Goal: Task Accomplishment & Management: Complete application form

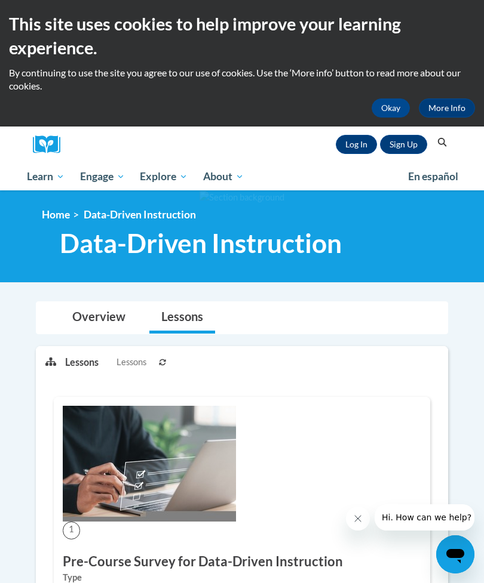
click at [351, 152] on link "Log In" at bounding box center [356, 144] width 41 height 19
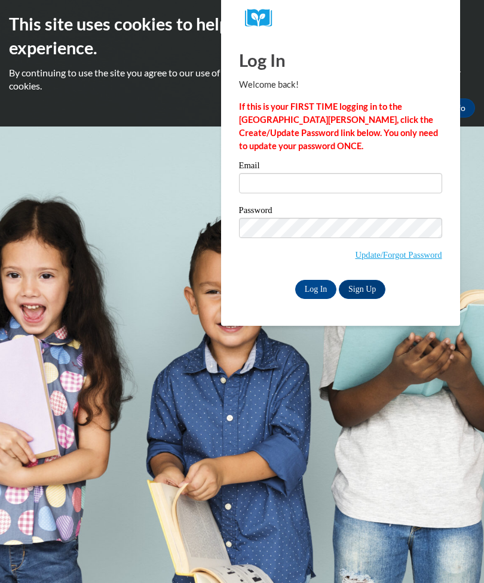
click at [360, 188] on input "Email" at bounding box center [340, 183] width 203 height 20
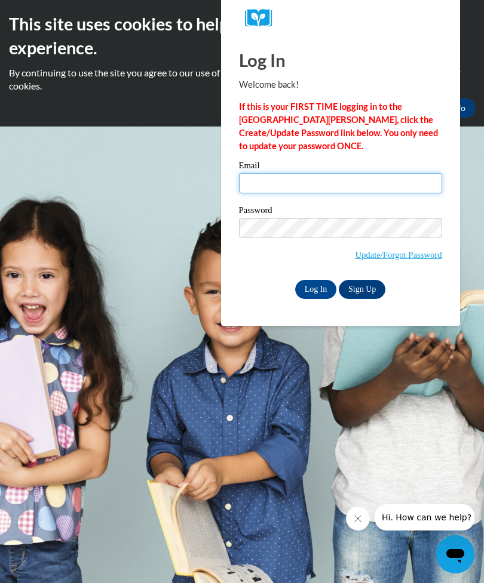
type input "gd03967@georgiasouthern.edu"
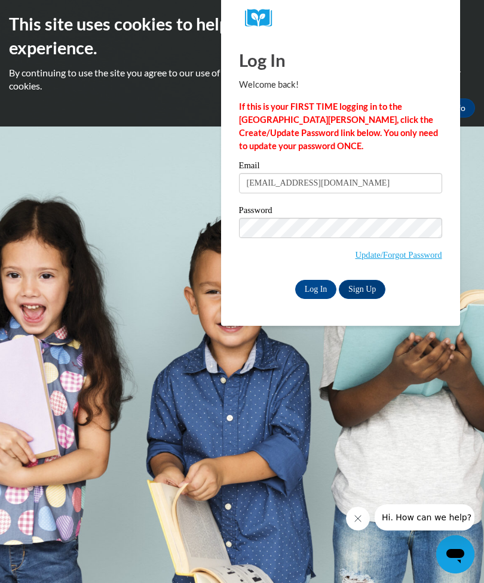
click at [315, 288] on input "Log In" at bounding box center [316, 289] width 42 height 19
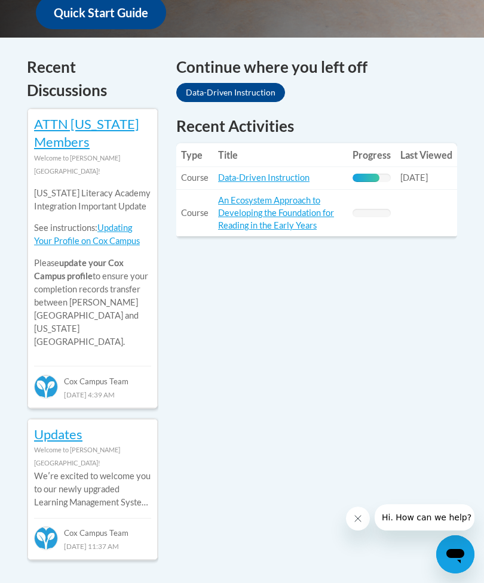
scroll to position [536, 0]
click at [282, 174] on link "Data-Driven Instruction" at bounding box center [263, 178] width 91 height 10
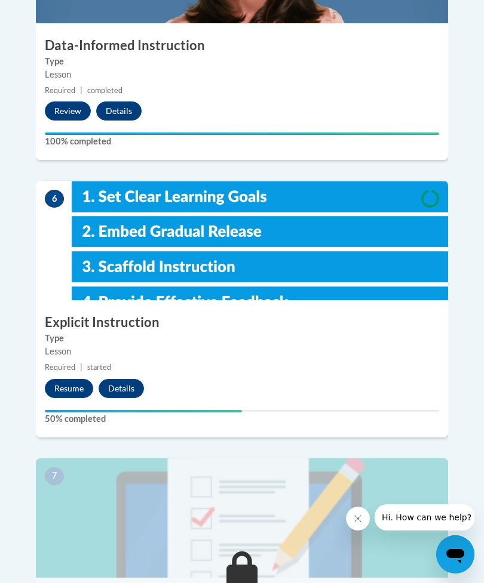
scroll to position [1721, 0]
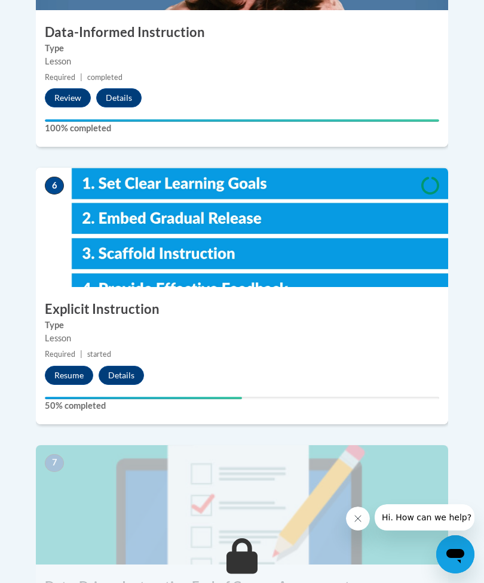
click at [65, 366] on button "Resume" at bounding box center [69, 375] width 48 height 19
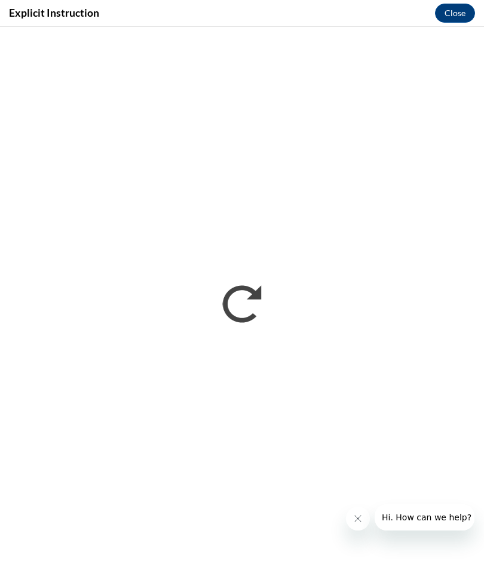
scroll to position [0, 0]
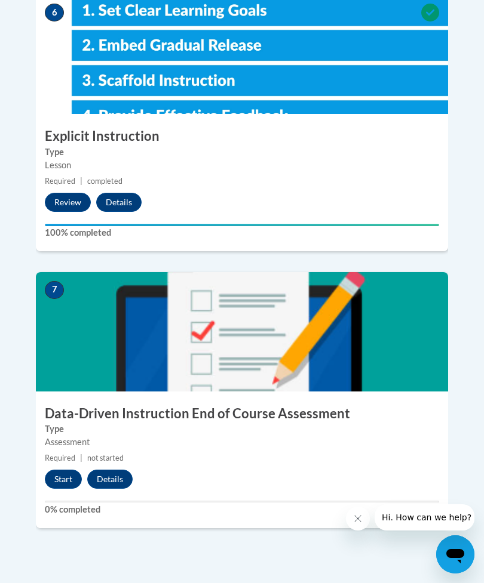
scroll to position [1885, 0]
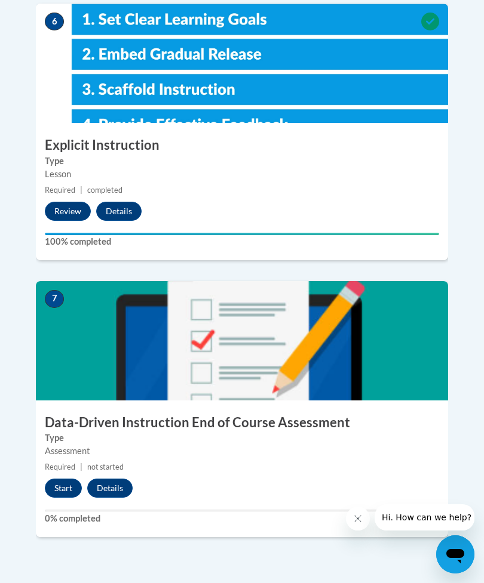
click at [73, 479] on button "Start" at bounding box center [63, 488] width 37 height 19
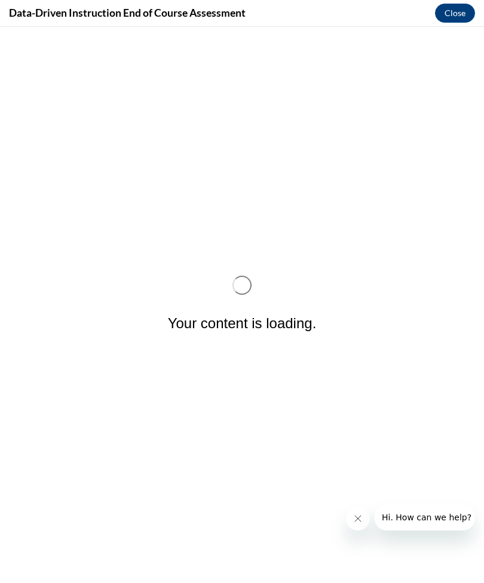
scroll to position [0, 0]
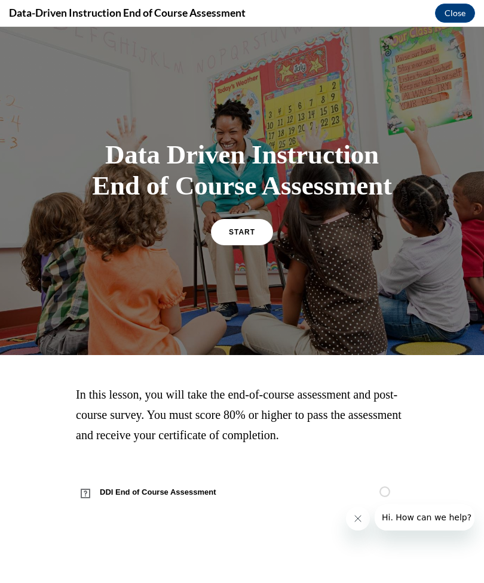
click at [269, 245] on link "START" at bounding box center [242, 232] width 62 height 26
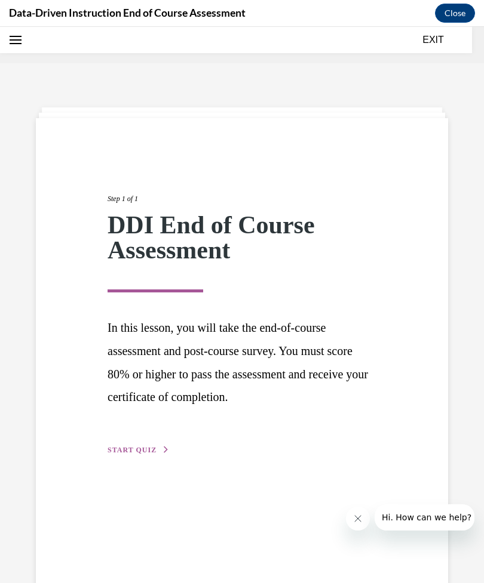
scroll to position [37, 0]
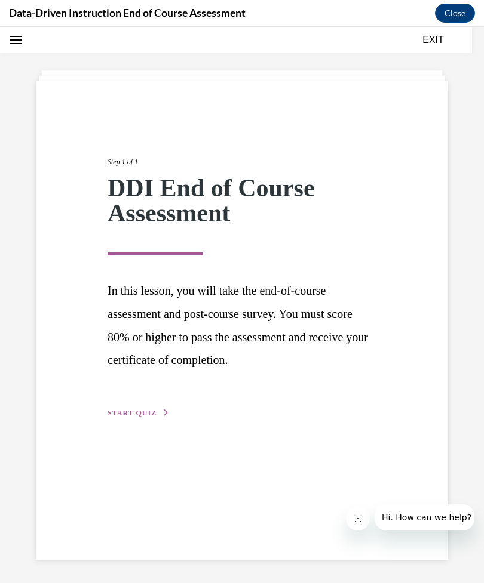
click at [146, 415] on span "START QUIZ" at bounding box center [131, 413] width 49 height 8
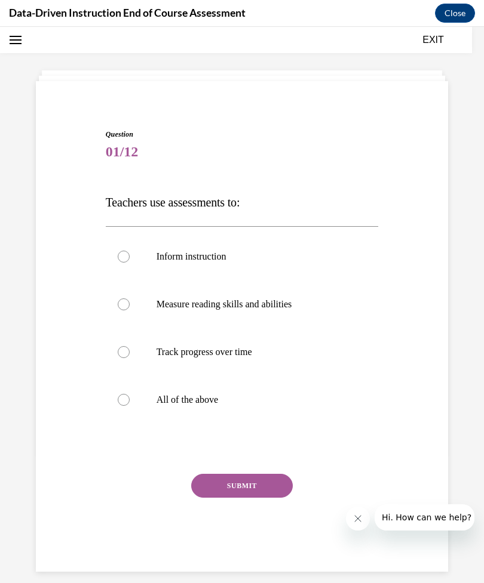
click at [122, 413] on label "All of the above" at bounding box center [242, 400] width 273 height 48
click at [122, 406] on input "All of the above" at bounding box center [124, 400] width 12 height 12
radio input "true"
click at [256, 479] on button "SUBMIT" at bounding box center [241, 486] width 101 height 24
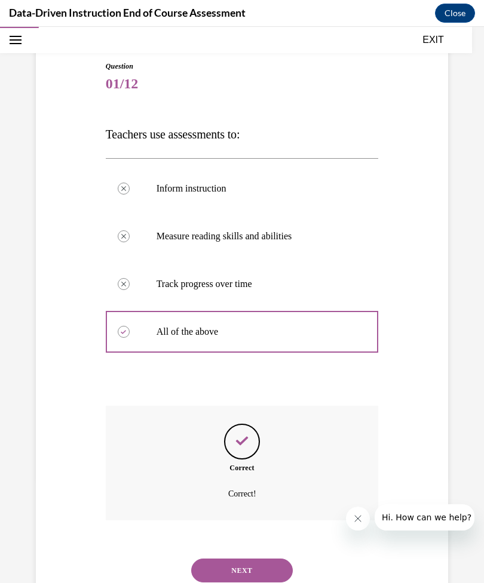
scroll to position [131, 0]
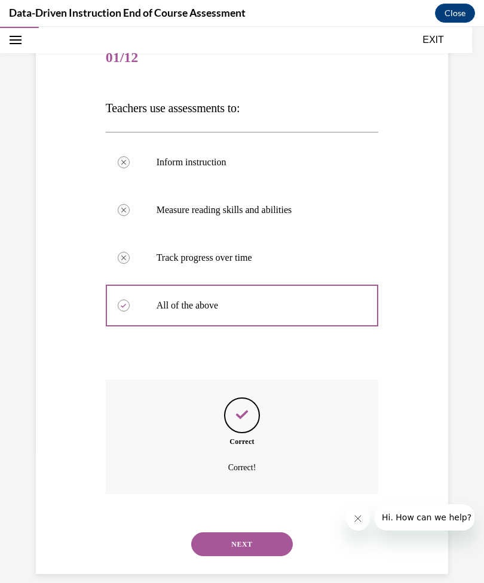
click at [225, 533] on button "NEXT" at bounding box center [241, 545] width 101 height 24
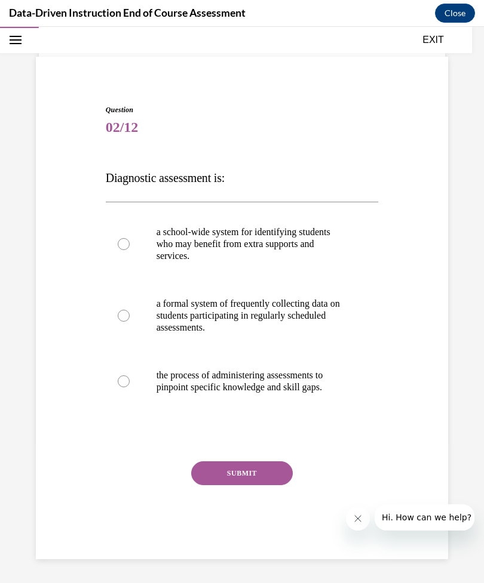
scroll to position [47, 0]
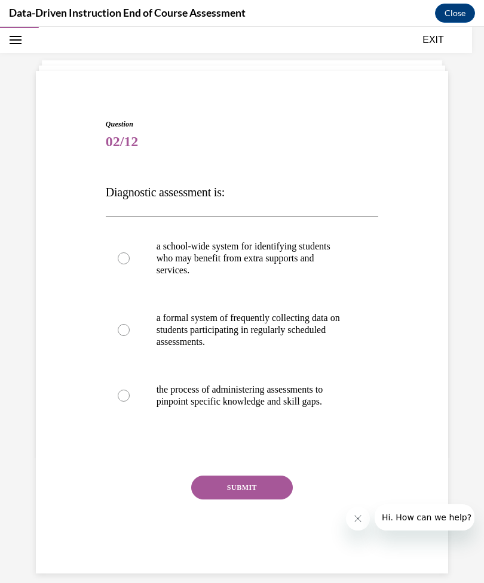
click at [266, 412] on label "the process of administering assessments to pinpoint specific knowledge and ski…" at bounding box center [242, 396] width 273 height 60
click at [130, 402] on input "the process of administering assessments to pinpoint specific knowledge and ski…" at bounding box center [124, 396] width 12 height 12
radio input "true"
click at [260, 482] on button "SUBMIT" at bounding box center [241, 488] width 101 height 24
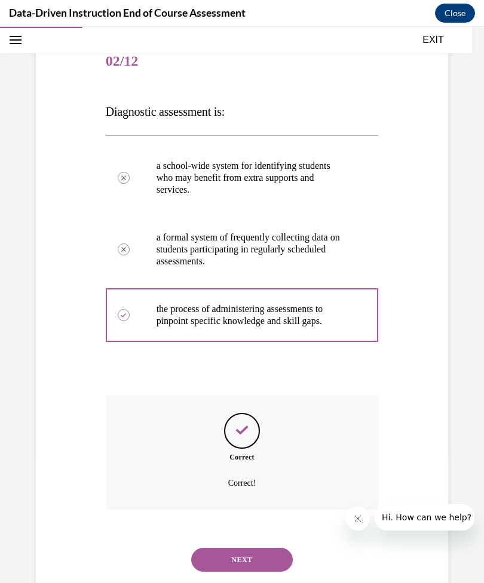
scroll to position [143, 0]
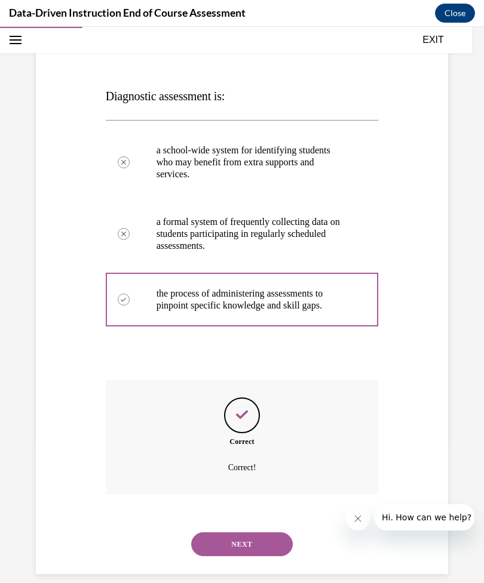
click at [256, 533] on button "NEXT" at bounding box center [241, 545] width 101 height 24
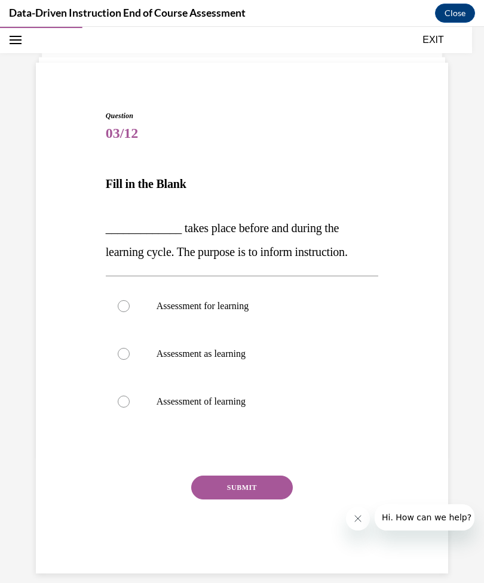
scroll to position [49, 0]
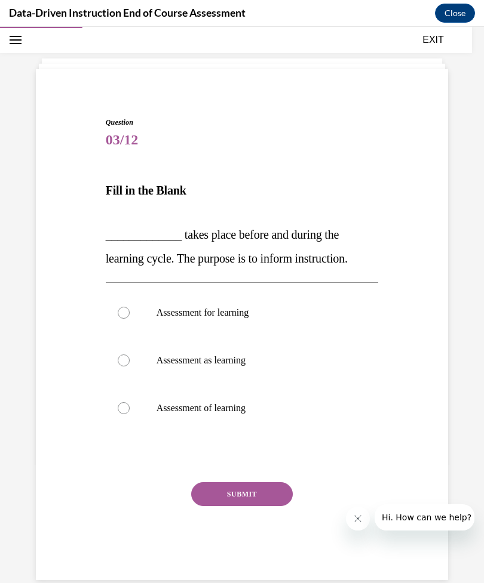
click at [245, 318] on p "Assessment for learning" at bounding box center [252, 313] width 192 height 12
click at [130, 318] on input "Assessment for learning" at bounding box center [124, 313] width 12 height 12
radio input "true"
click at [207, 493] on button "SUBMIT" at bounding box center [241, 494] width 101 height 24
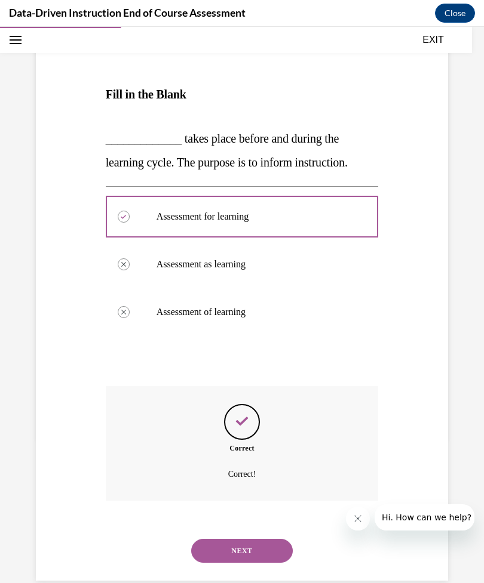
scroll to position [152, 0]
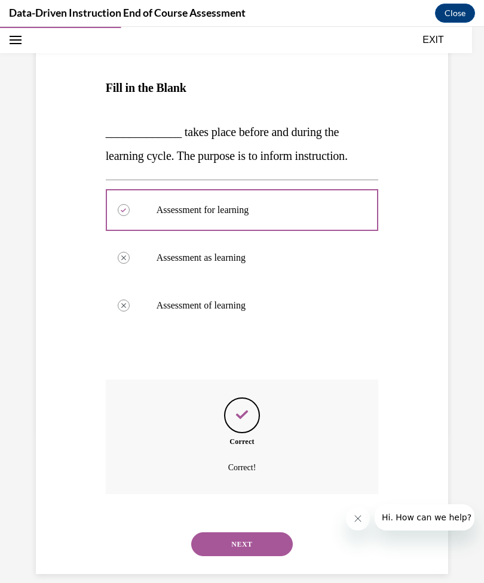
click at [226, 533] on button "NEXT" at bounding box center [241, 545] width 101 height 24
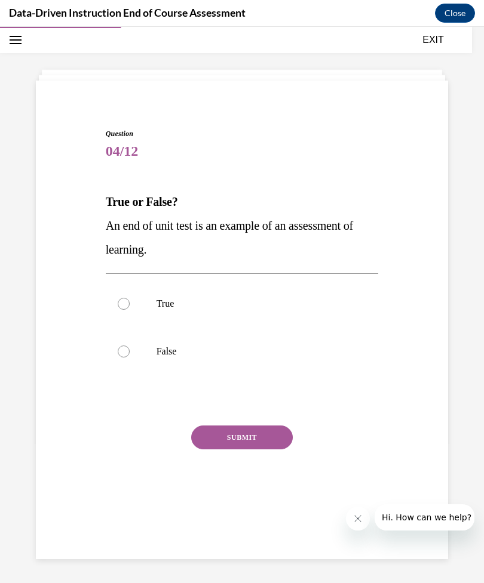
scroll to position [38, 0]
click at [180, 313] on label "True" at bounding box center [242, 304] width 273 height 48
click at [130, 310] on input "True" at bounding box center [124, 304] width 12 height 12
radio input "true"
click at [280, 428] on button "SUBMIT" at bounding box center [241, 438] width 101 height 24
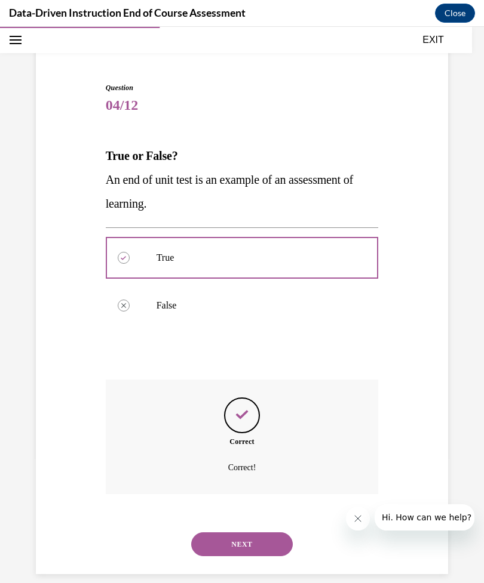
click at [264, 533] on button "NEXT" at bounding box center [241, 545] width 101 height 24
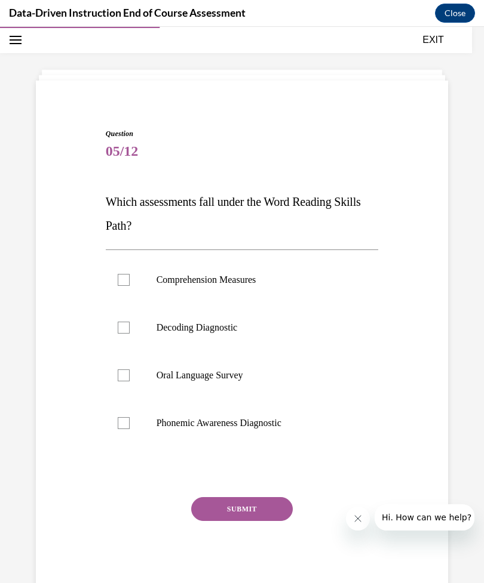
scroll to position [59, 0]
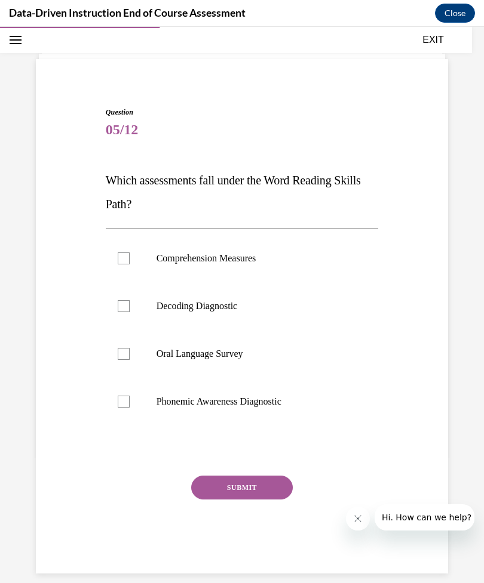
click at [115, 407] on label "Phonemic Awareness Diagnostic" at bounding box center [242, 402] width 273 height 48
click at [118, 407] on input "Phonemic Awareness Diagnostic" at bounding box center [124, 402] width 12 height 12
checkbox input "true"
click at [124, 309] on div at bounding box center [124, 306] width 12 height 12
click at [124, 309] on input "Decoding Diagnostic" at bounding box center [124, 306] width 12 height 12
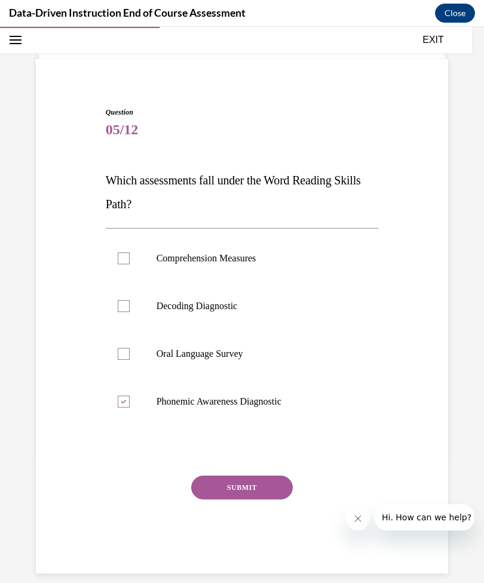
checkbox input "true"
click at [226, 479] on button "SUBMIT" at bounding box center [241, 488] width 101 height 24
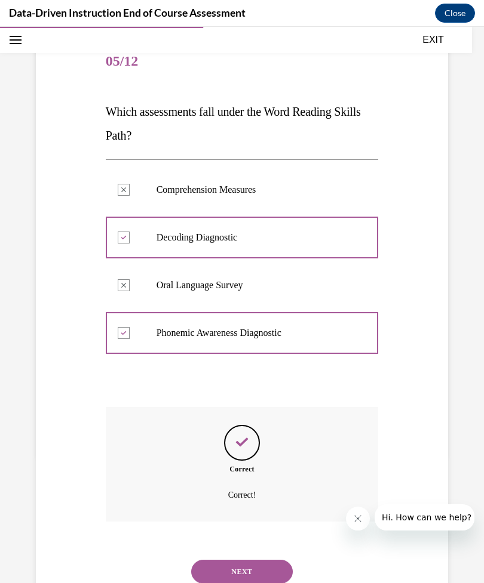
scroll to position [155, 0]
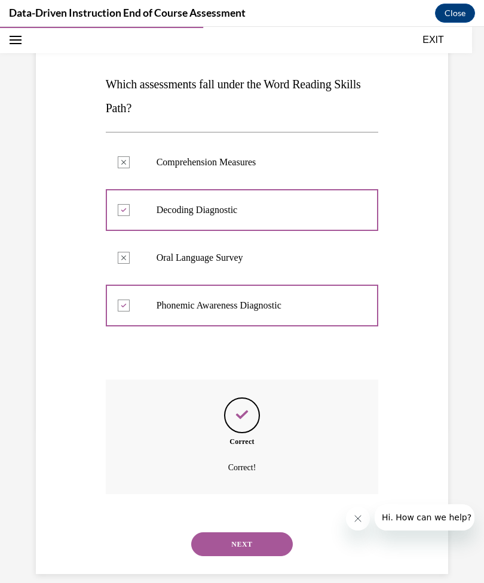
click at [234, 533] on button "NEXT" at bounding box center [241, 545] width 101 height 24
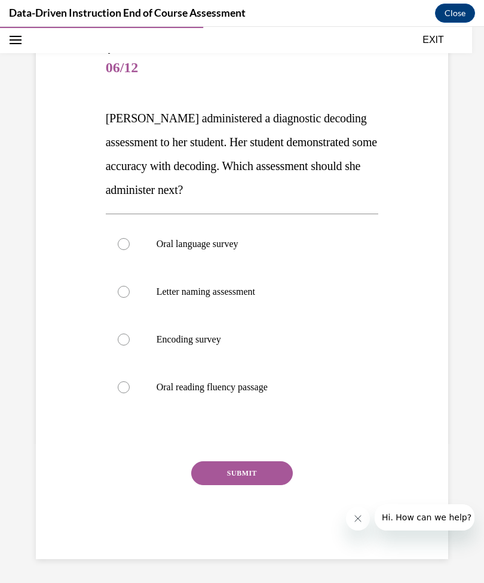
scroll to position [107, 0]
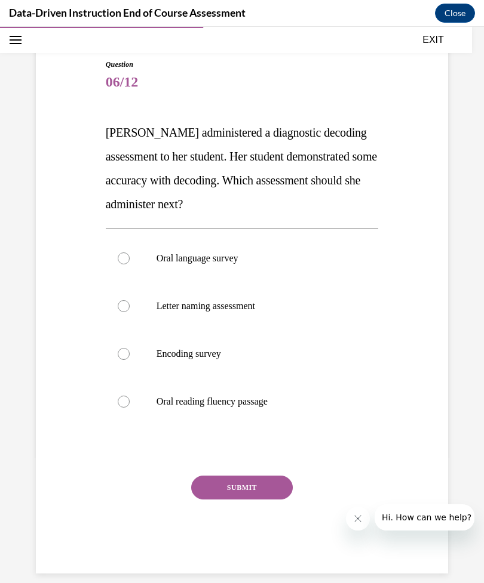
click at [130, 344] on label "Encoding survey" at bounding box center [242, 354] width 273 height 48
click at [130, 348] on input "Encoding survey" at bounding box center [124, 354] width 12 height 12
radio input "true"
click at [124, 297] on label "Letter naming assessment" at bounding box center [242, 306] width 273 height 48
click at [124, 300] on input "Letter naming assessment" at bounding box center [124, 306] width 12 height 12
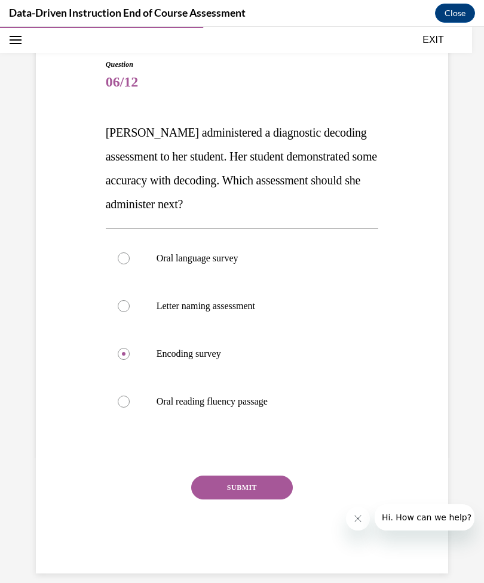
radio input "true"
click at [136, 404] on label "Oral reading fluency passage" at bounding box center [242, 402] width 273 height 48
click at [130, 404] on input "Oral reading fluency passage" at bounding box center [124, 402] width 12 height 12
radio input "true"
click at [243, 484] on button "SUBMIT" at bounding box center [241, 488] width 101 height 24
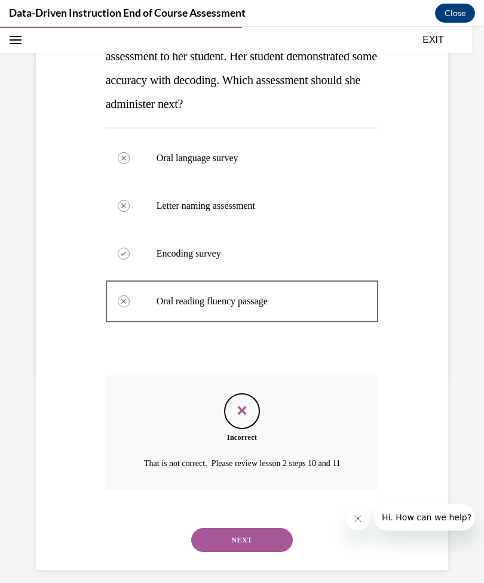
scroll to position [217, 0]
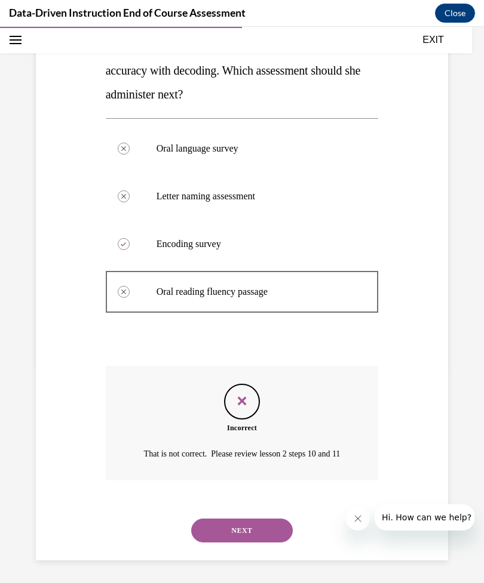
click at [239, 527] on button "NEXT" at bounding box center [241, 531] width 101 height 24
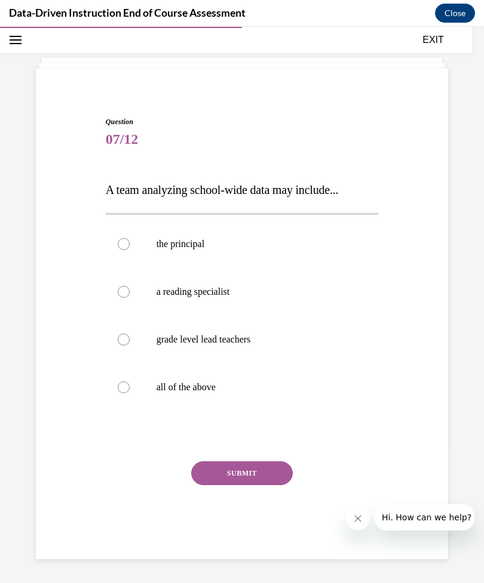
scroll to position [38, 0]
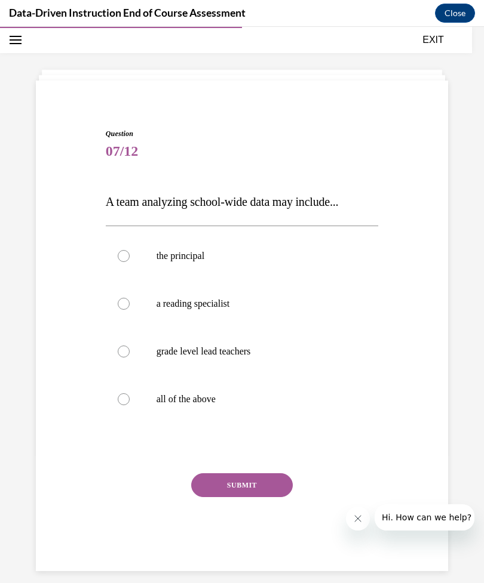
click at [204, 401] on p "all of the above" at bounding box center [252, 399] width 192 height 12
click at [130, 401] on input "all of the above" at bounding box center [124, 399] width 12 height 12
radio input "true"
click at [265, 485] on button "SUBMIT" at bounding box center [241, 485] width 101 height 24
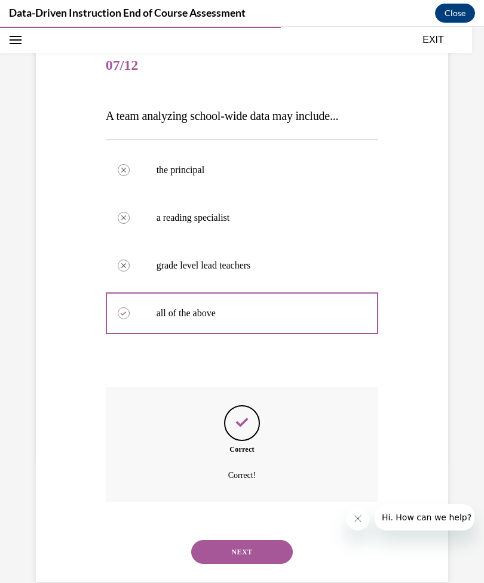
scroll to position [131, 0]
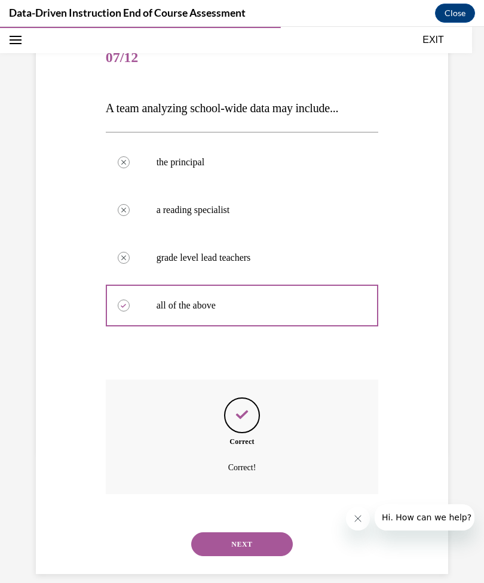
click at [263, 533] on button "NEXT" at bounding box center [241, 545] width 101 height 24
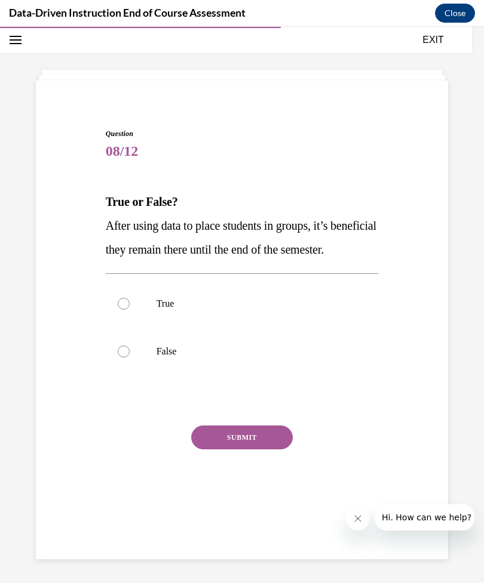
scroll to position [38, 0]
click at [157, 358] on p "False" at bounding box center [252, 352] width 192 height 12
click at [130, 358] on input "False" at bounding box center [124, 352] width 12 height 12
radio input "true"
click at [266, 450] on button "SUBMIT" at bounding box center [241, 438] width 101 height 24
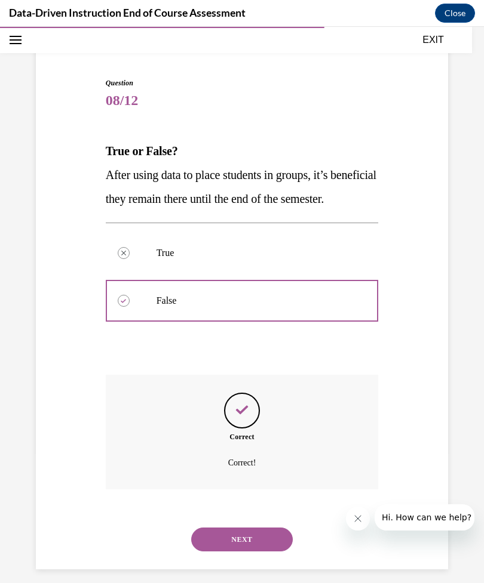
scroll to position [107, 0]
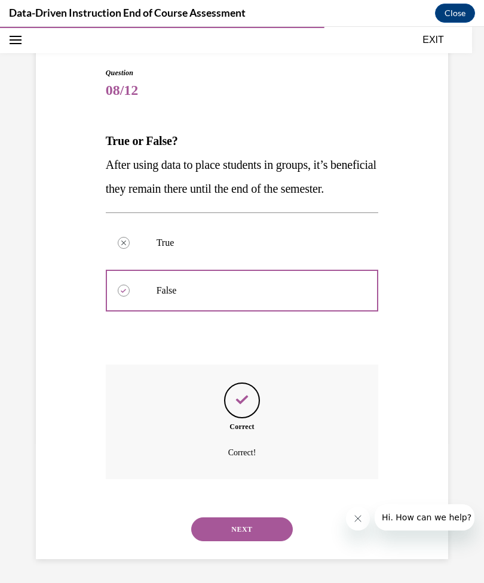
click at [250, 539] on button "NEXT" at bounding box center [241, 530] width 101 height 24
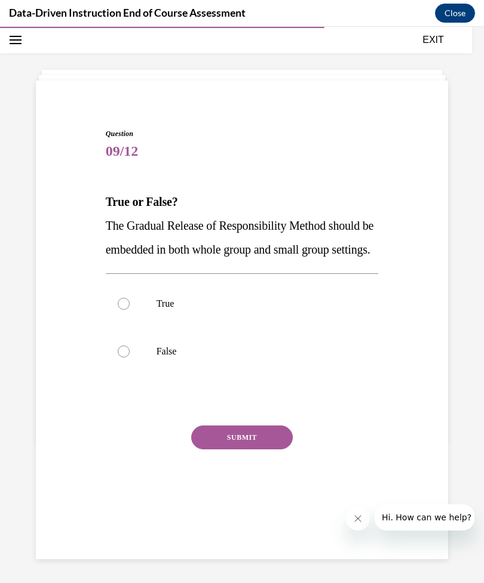
scroll to position [38, 0]
click at [143, 316] on label "True" at bounding box center [242, 304] width 273 height 48
click at [130, 310] on input "True" at bounding box center [124, 304] width 12 height 12
radio input "true"
click at [269, 450] on button "SUBMIT" at bounding box center [241, 438] width 101 height 24
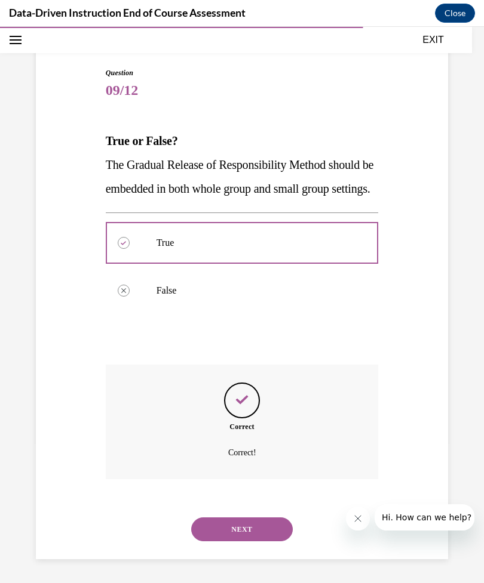
click at [257, 535] on button "NEXT" at bounding box center [241, 530] width 101 height 24
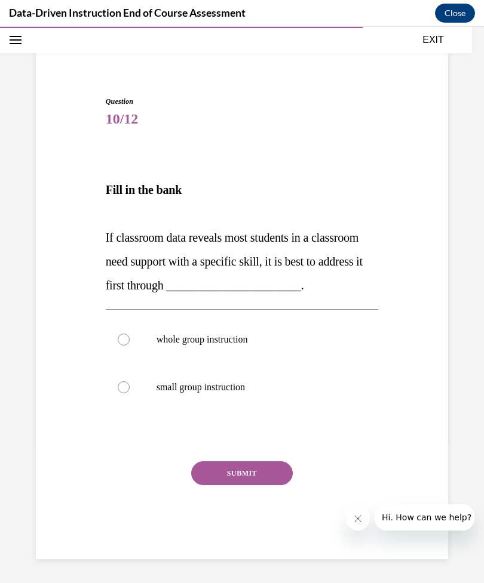
scroll to position [56, 0]
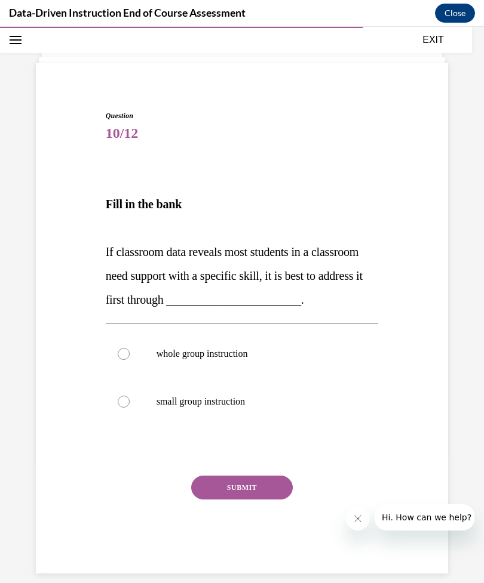
click at [253, 354] on p "whole group instruction" at bounding box center [252, 354] width 192 height 12
click at [130, 354] on input "whole group instruction" at bounding box center [124, 354] width 12 height 12
radio input "true"
click at [281, 477] on button "SUBMIT" at bounding box center [241, 488] width 101 height 24
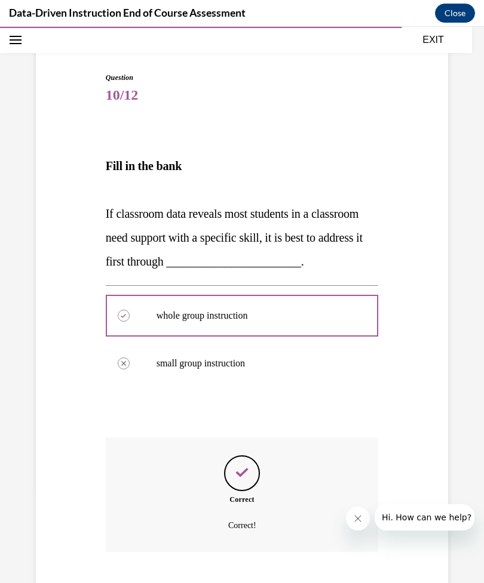
scroll to position [152, 0]
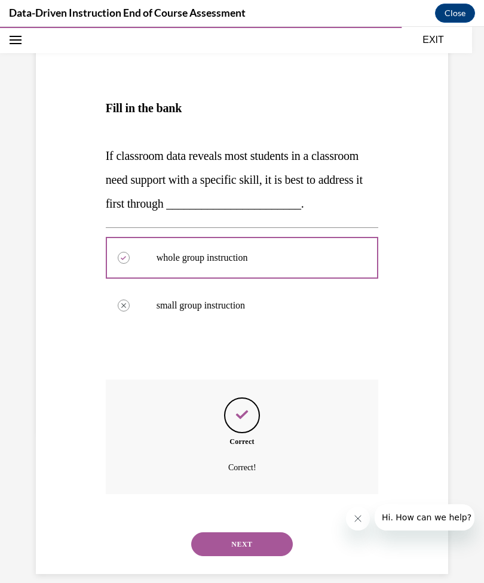
click at [271, 521] on div "NEXT" at bounding box center [242, 545] width 273 height 48
click at [254, 533] on button "NEXT" at bounding box center [241, 545] width 101 height 24
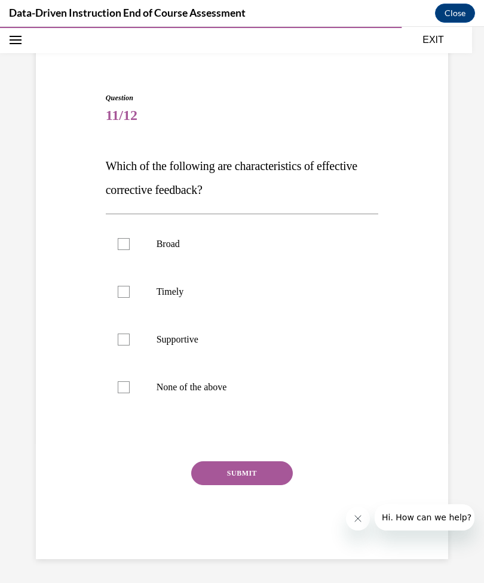
scroll to position [59, 0]
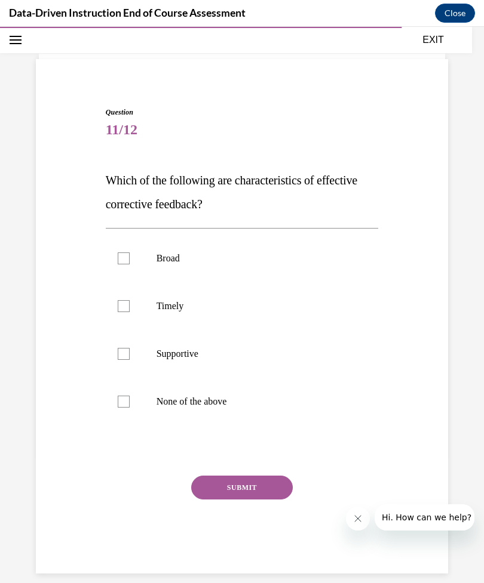
click at [118, 317] on label "Timely" at bounding box center [242, 306] width 273 height 48
click at [118, 312] on input "Timely" at bounding box center [124, 306] width 12 height 12
checkbox input "true"
click at [113, 352] on label "Supportive" at bounding box center [242, 354] width 273 height 48
click at [118, 352] on input "Supportive" at bounding box center [124, 354] width 12 height 12
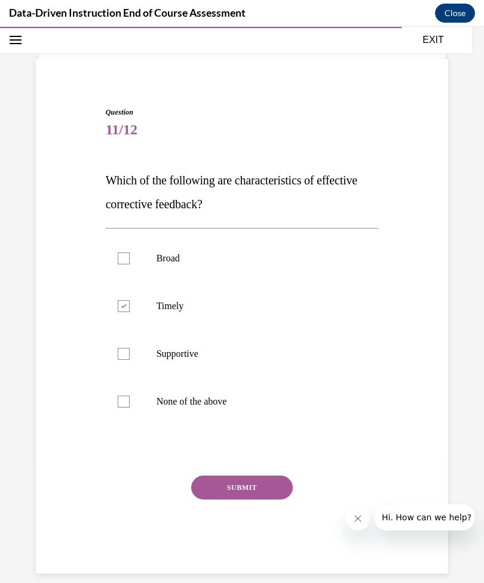
checkbox input "true"
click at [274, 485] on button "SUBMIT" at bounding box center [241, 488] width 101 height 24
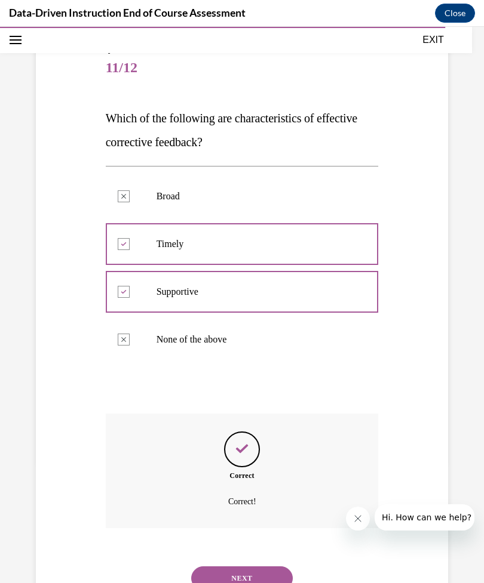
scroll to position [155, 0]
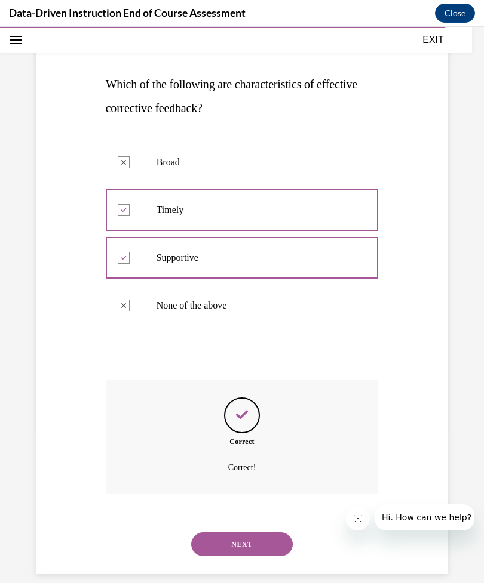
click at [276, 533] on button "NEXT" at bounding box center [241, 545] width 101 height 24
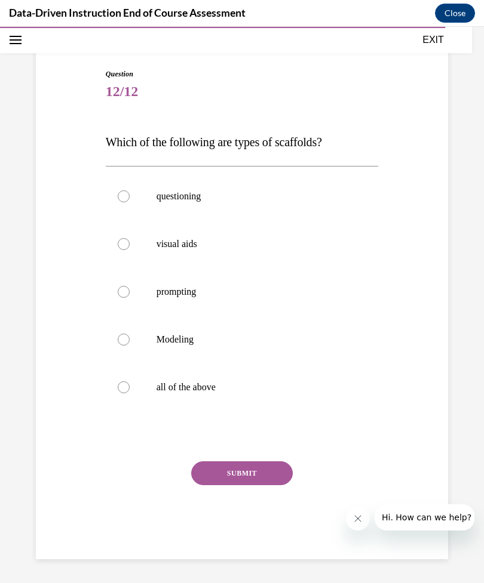
scroll to position [83, 0]
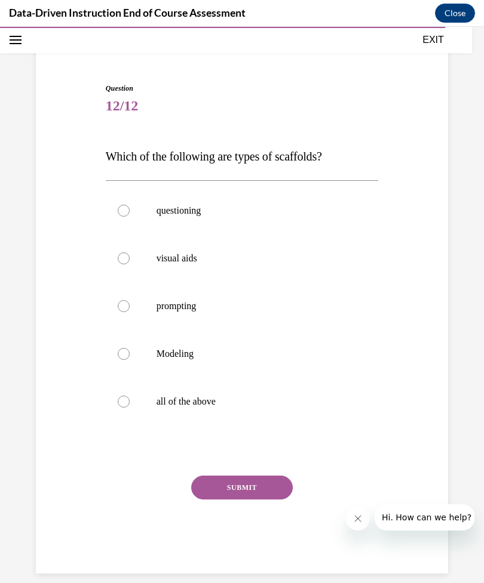
click at [128, 416] on label "all of the above" at bounding box center [242, 402] width 273 height 48
click at [128, 408] on input "all of the above" at bounding box center [124, 402] width 12 height 12
radio input "true"
click at [206, 492] on button "SUBMIT" at bounding box center [241, 488] width 101 height 24
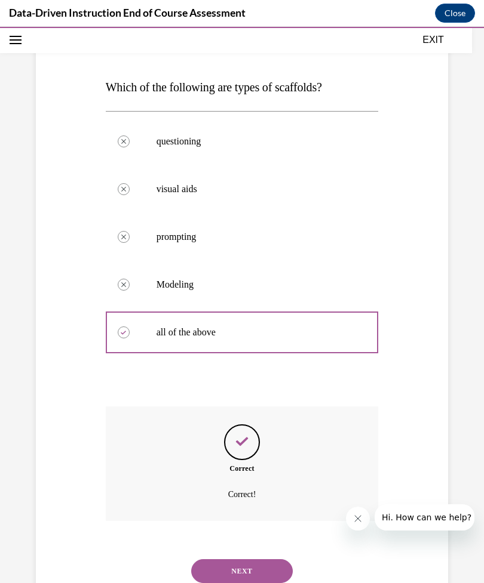
scroll to position [179, 0]
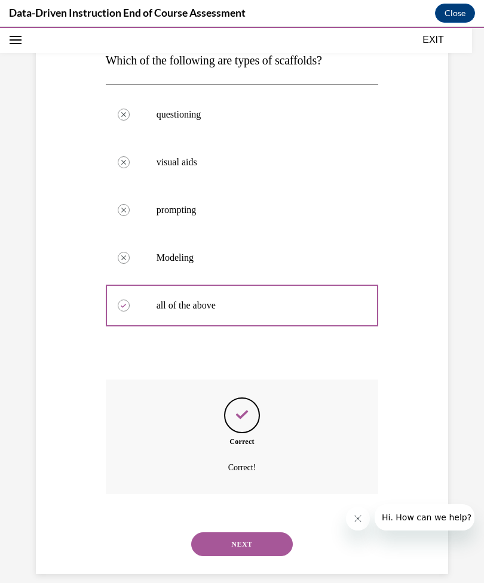
click at [217, 533] on button "NEXT" at bounding box center [241, 545] width 101 height 24
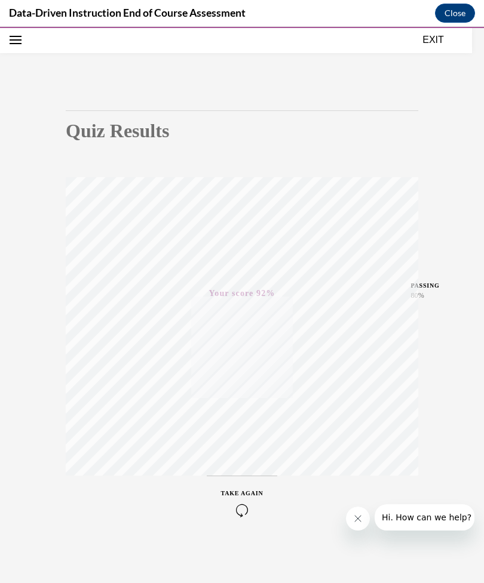
scroll to position [56, 0]
click at [458, 13] on button "Close" at bounding box center [455, 13] width 40 height 19
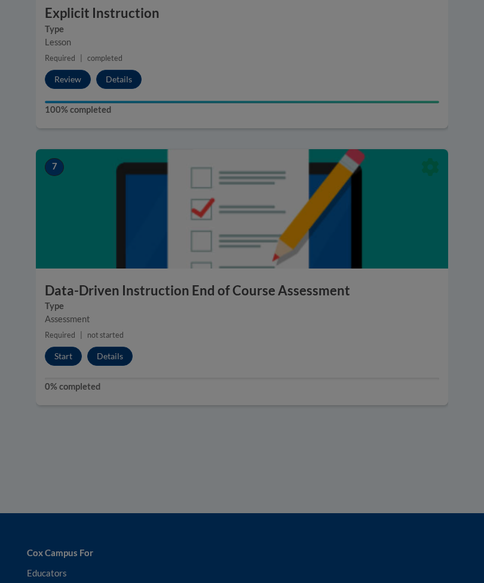
scroll to position [2017, 0]
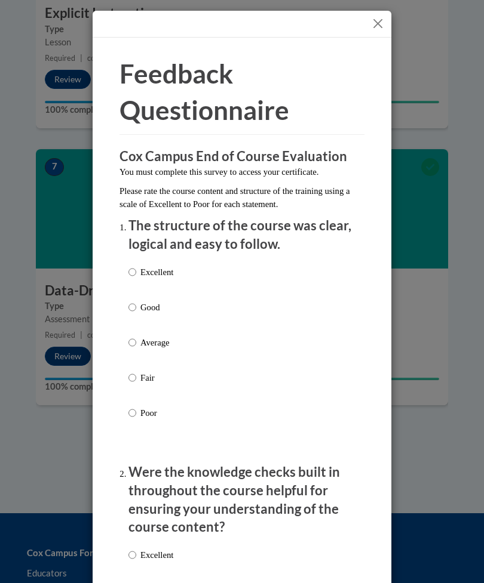
click at [135, 276] on input "Excellent" at bounding box center [132, 272] width 8 height 13
radio input "true"
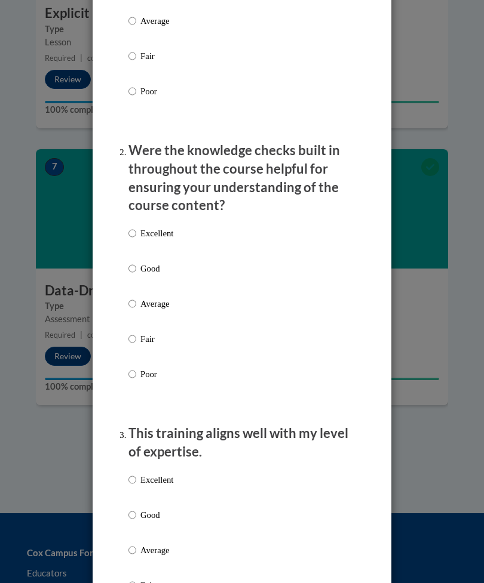
scroll to position [369, 0]
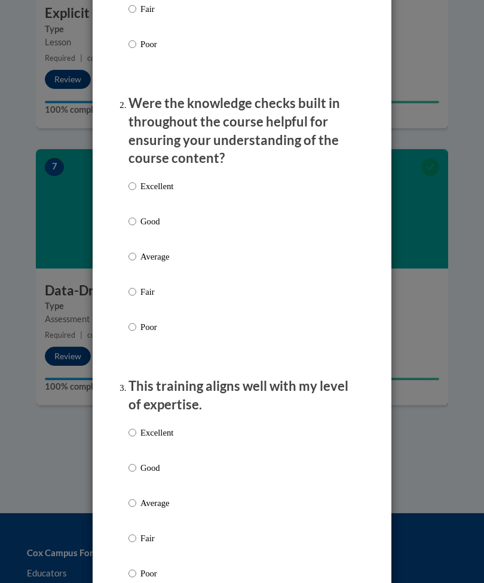
click at [130, 328] on input "Poor" at bounding box center [132, 327] width 8 height 13
radio input "true"
click at [135, 215] on input "Good" at bounding box center [132, 221] width 8 height 13
radio input "true"
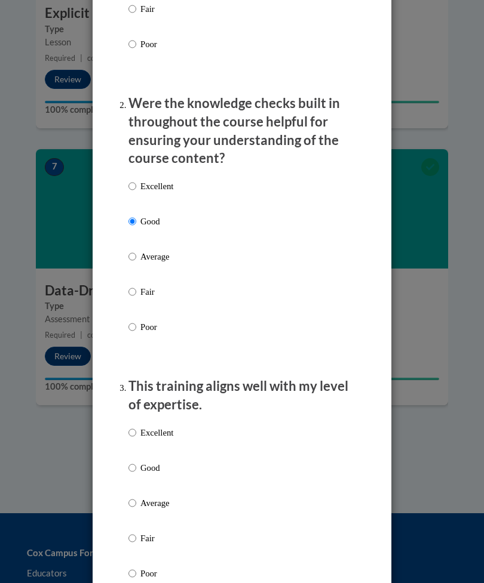
click at [133, 497] on input "Average" at bounding box center [132, 503] width 8 height 13
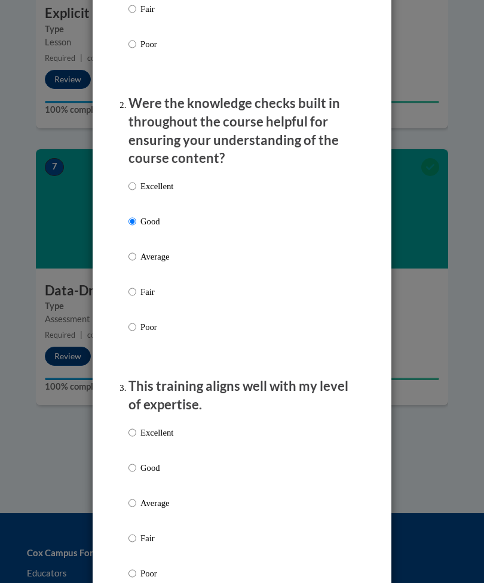
radio input "true"
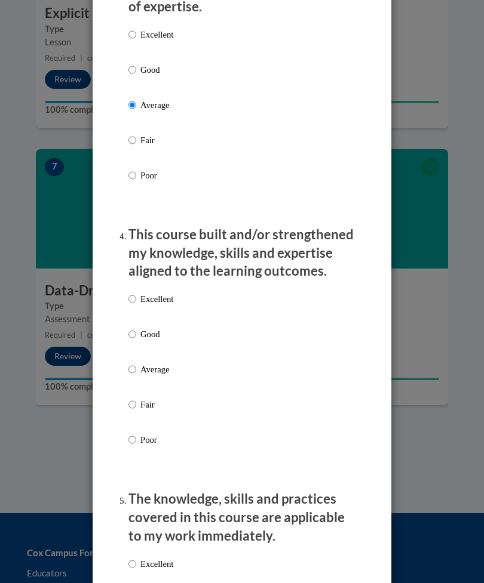
scroll to position [802, 0]
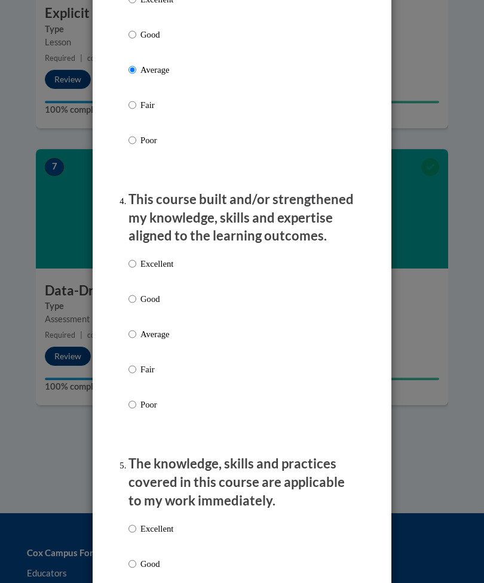
click at [134, 309] on label "Good" at bounding box center [150, 309] width 45 height 32
click at [134, 306] on input "Good" at bounding box center [132, 299] width 8 height 13
radio input "true"
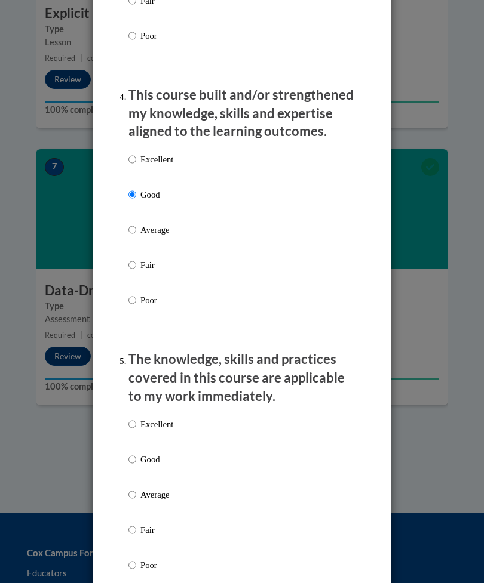
scroll to position [1050, 0]
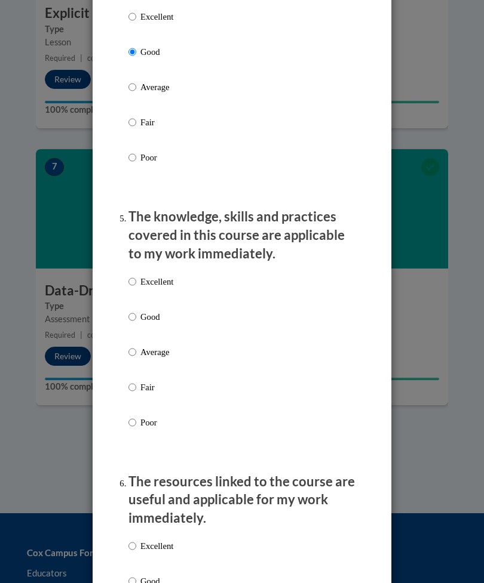
click at [130, 315] on label "Good" at bounding box center [150, 326] width 45 height 32
click at [130, 315] on input "Good" at bounding box center [132, 316] width 8 height 13
radio input "true"
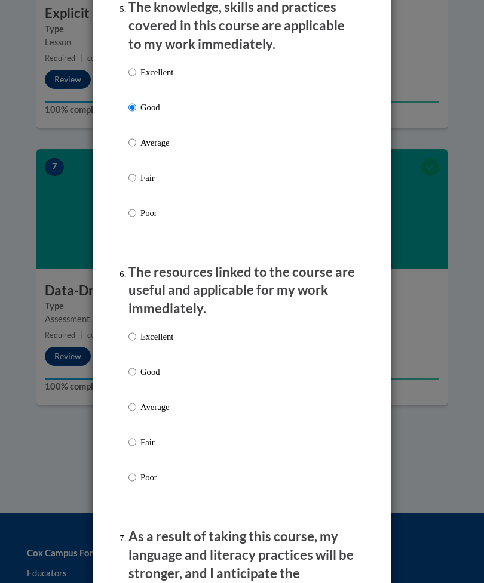
scroll to position [1258, 0]
click at [119, 362] on ol "The structure of the course was clear, logical and easy to follow. Excellent Go…" at bounding box center [241, 267] width 245 height 2618
click at [129, 366] on input "Good" at bounding box center [132, 372] width 8 height 13
radio input "true"
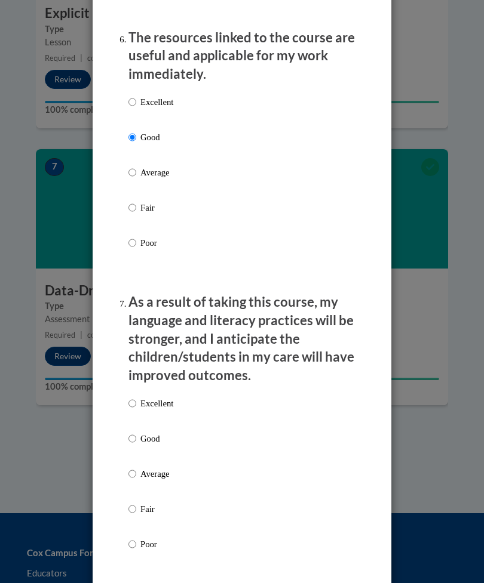
scroll to position [1508, 0]
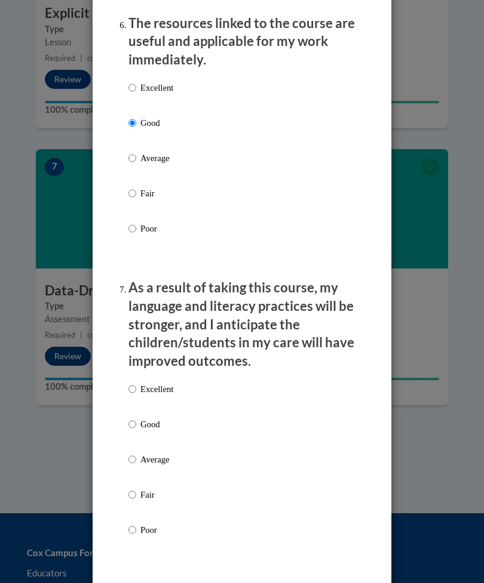
click at [128, 383] on input "Excellent" at bounding box center [132, 389] width 8 height 13
radio input "true"
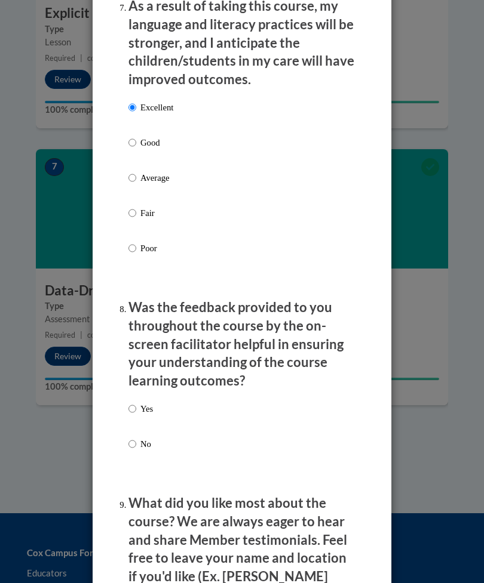
scroll to position [1803, 0]
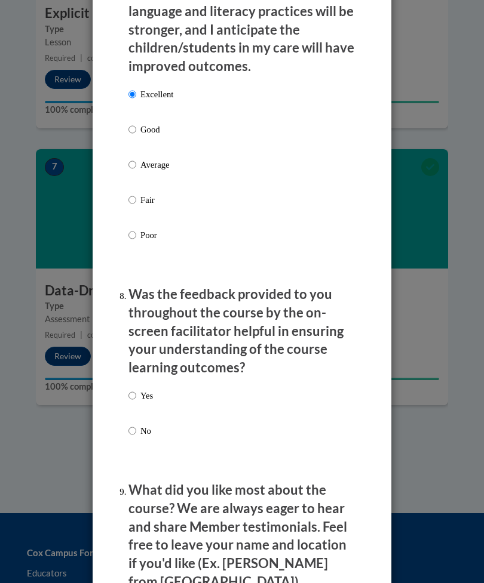
click at [130, 395] on label "Yes" at bounding box center [140, 405] width 24 height 32
click at [130, 395] on input "Yes" at bounding box center [132, 395] width 8 height 13
radio input "true"
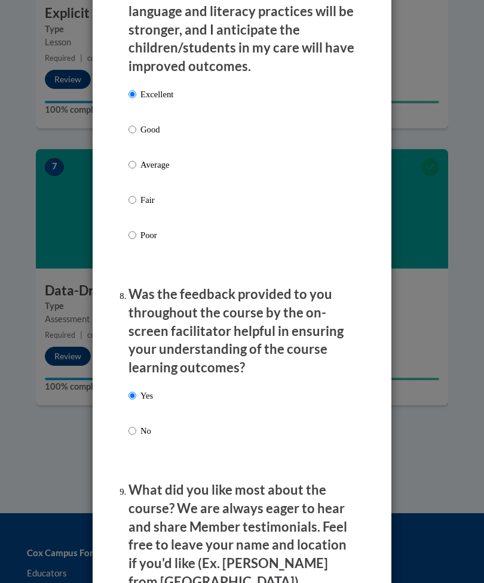
click at [130, 389] on input "Yes" at bounding box center [132, 395] width 8 height 13
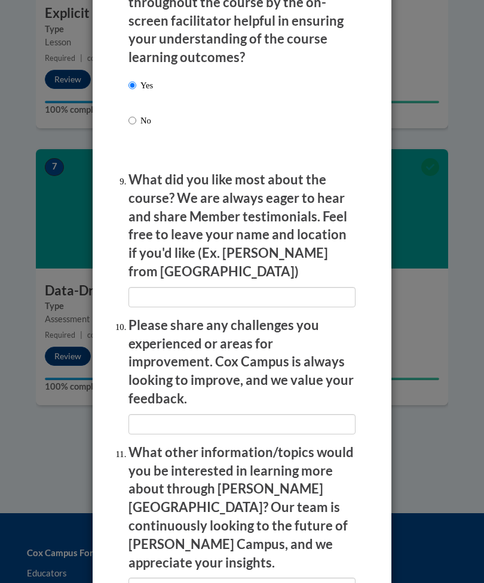
scroll to position [2113, 0]
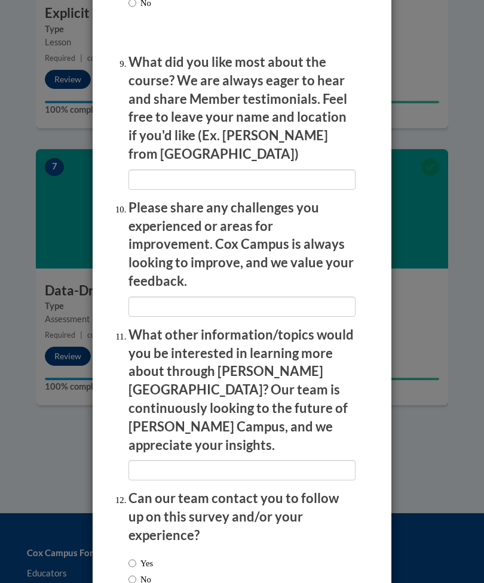
click at [131, 557] on input "Yes" at bounding box center [132, 563] width 8 height 13
radio input "true"
